Goal: Information Seeking & Learning: Find specific fact

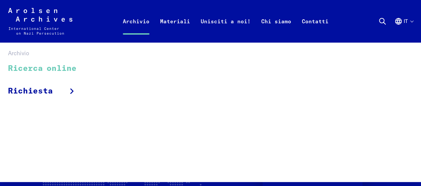
click at [62, 71] on link "Ricerca online" at bounding box center [46, 69] width 77 height 22
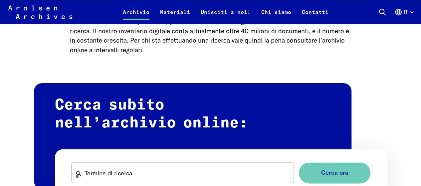
scroll to position [366, 0]
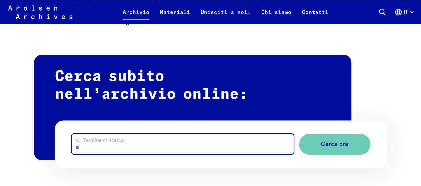
click at [178, 145] on input "Termine di ricerca" at bounding box center [183, 144] width 222 height 20
type input "******"
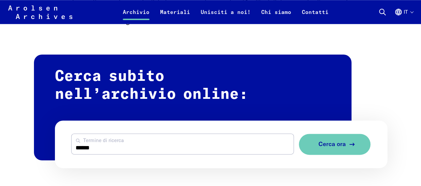
click at [336, 144] on span "Cerca ora" at bounding box center [331, 144] width 27 height 7
click at [337, 145] on span "Cerca ora" at bounding box center [331, 144] width 27 height 7
click at [341, 143] on span "Cerca ora" at bounding box center [331, 144] width 27 height 7
